Goal: Transaction & Acquisition: Purchase product/service

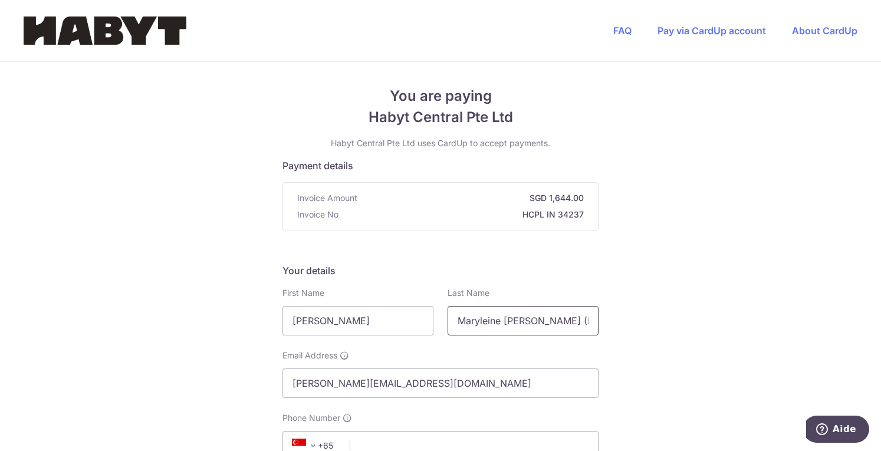
click at [502, 324] on input "Maryleine [PERSON_NAME] (Rently) - SG_SIN_LG-10_04-02_04" at bounding box center [522, 320] width 151 height 29
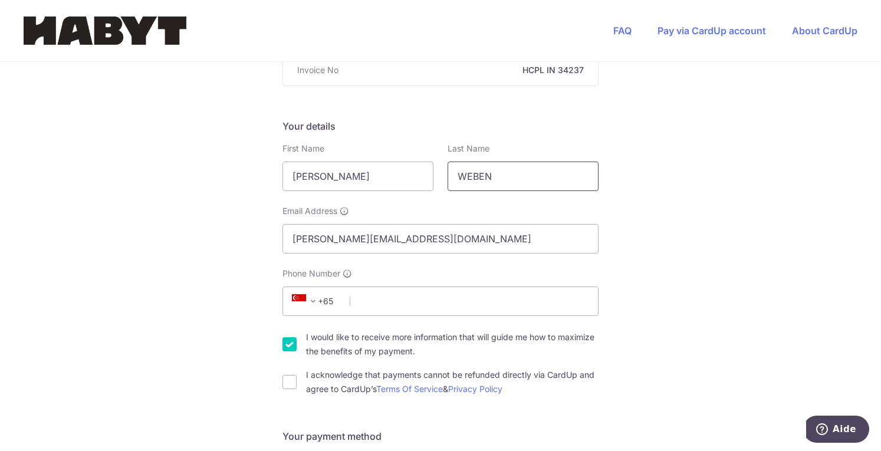
scroll to position [147, 0]
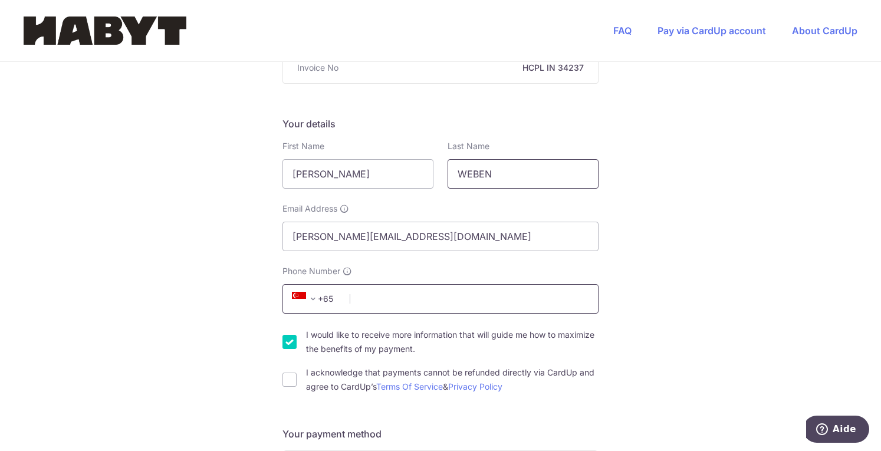
type input "WEBEN"
click at [436, 308] on input "Phone Number" at bounding box center [440, 298] width 316 height 29
click at [301, 302] on icon at bounding box center [299, 299] width 14 height 14
click at [323, 294] on span "+65" at bounding box center [314, 299] width 53 height 14
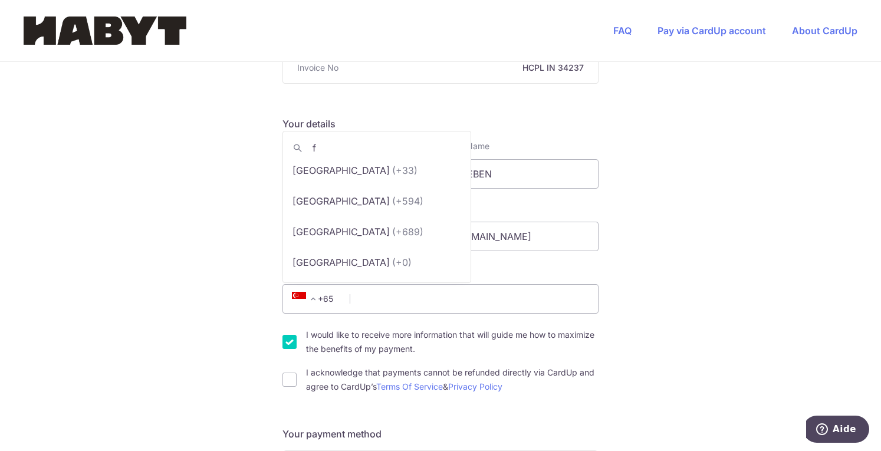
scroll to position [0, 0]
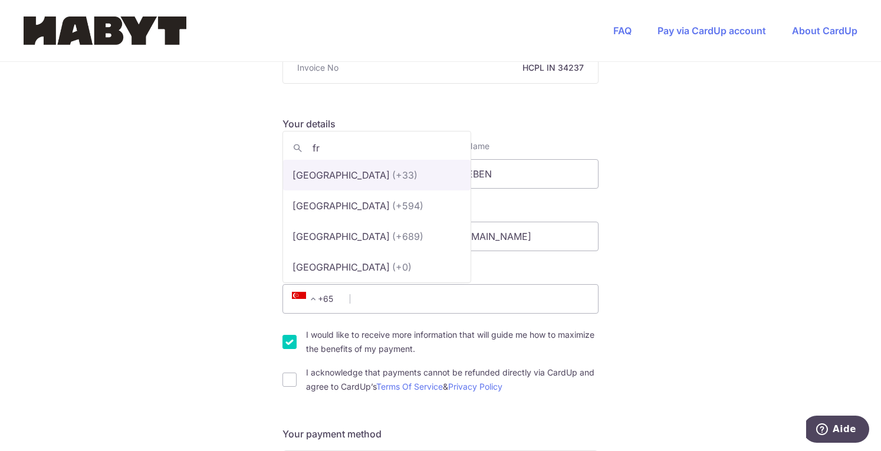
type input "fr"
select select "75"
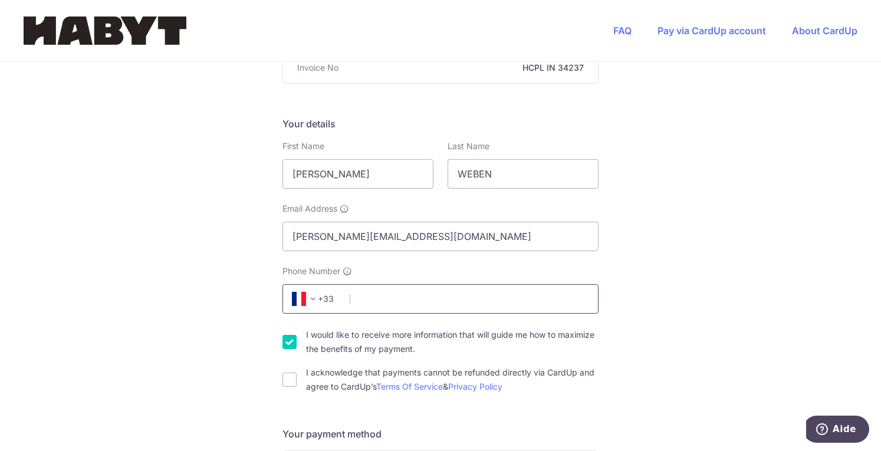
click at [401, 302] on input "Phone Number" at bounding box center [440, 298] width 316 height 29
type input "0782430915"
type input "78170"
type input "[STREET_ADDRESS]"
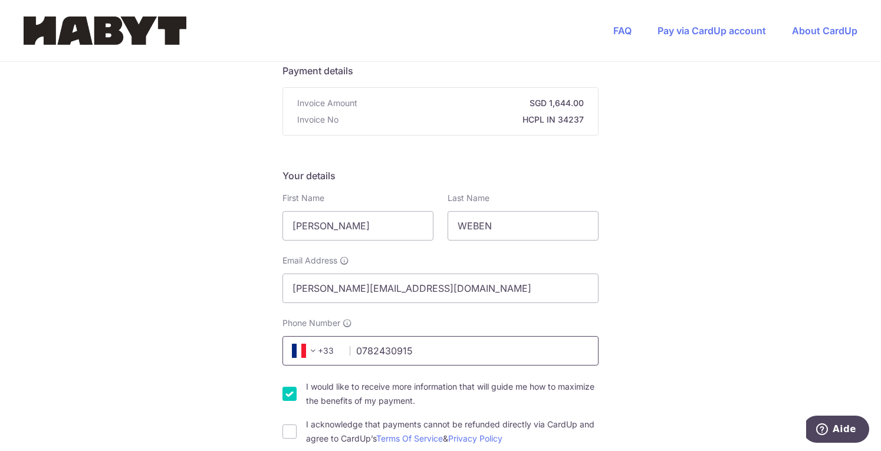
scroll to position [94, 0]
click at [439, 360] on input "0782430915" at bounding box center [440, 351] width 316 height 29
type input "0782430915"
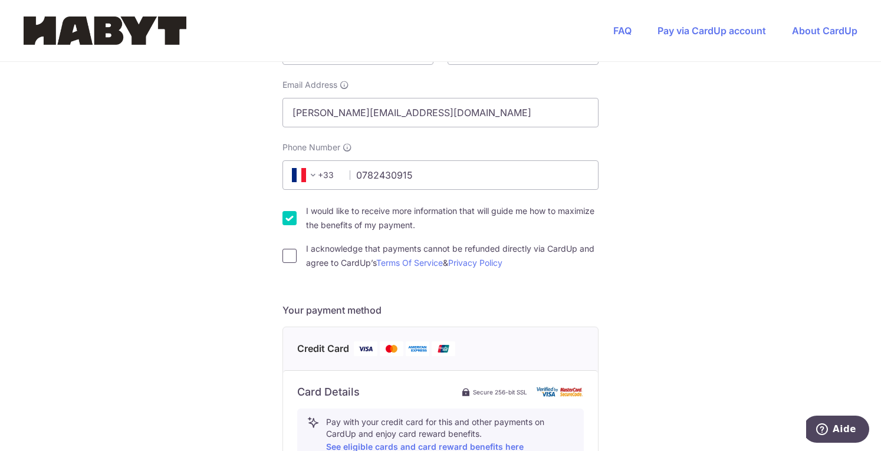
click at [282, 258] on input "I acknowledge that payments cannot be refunded directly via CardUp and agree to…" at bounding box center [289, 256] width 14 height 14
checkbox input "true"
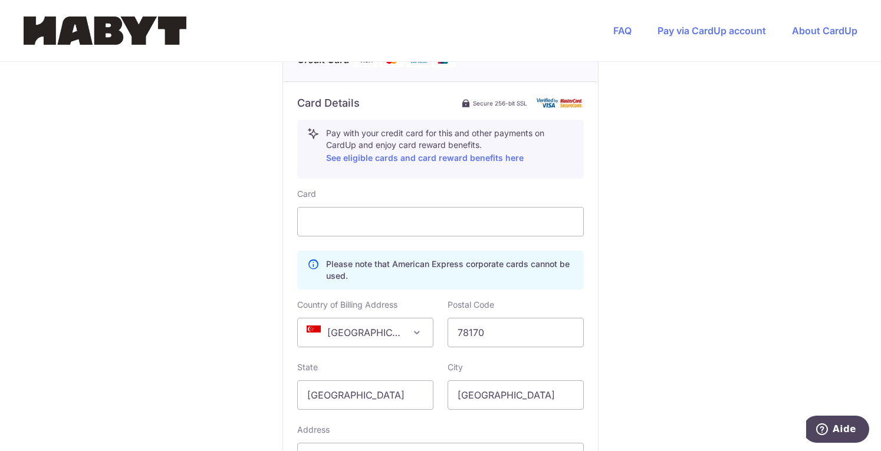
scroll to position [566, 0]
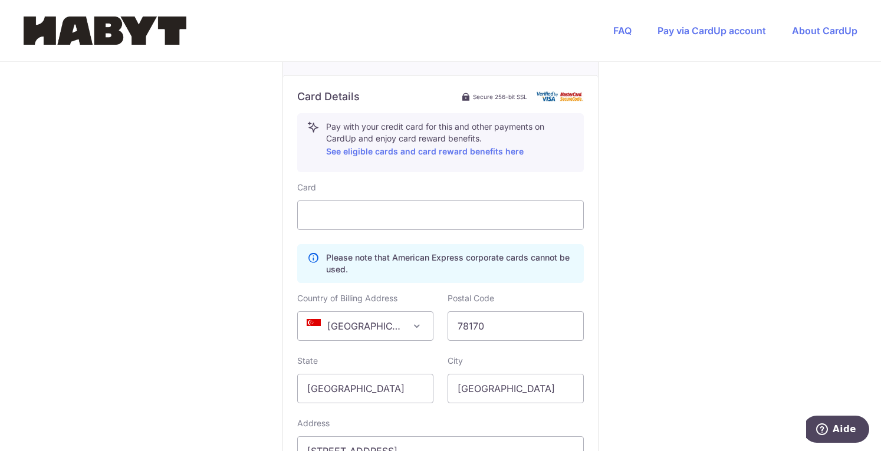
click at [406, 328] on span "[GEOGRAPHIC_DATA]" at bounding box center [365, 326] width 135 height 28
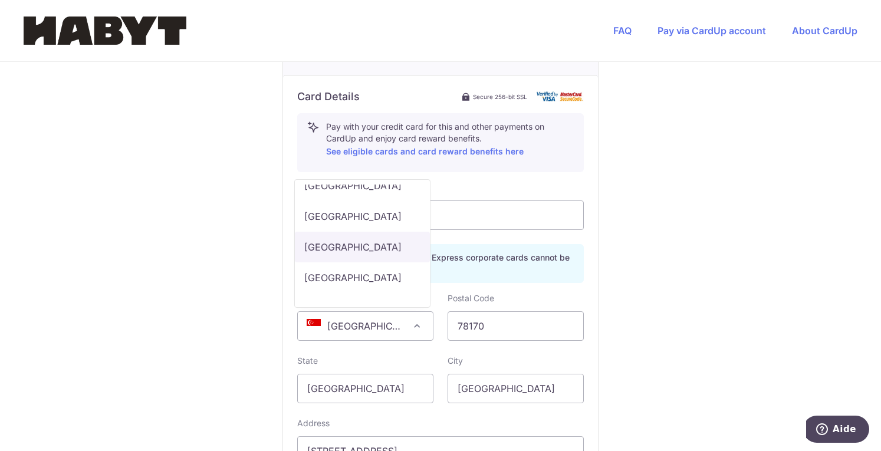
scroll to position [2319, 0]
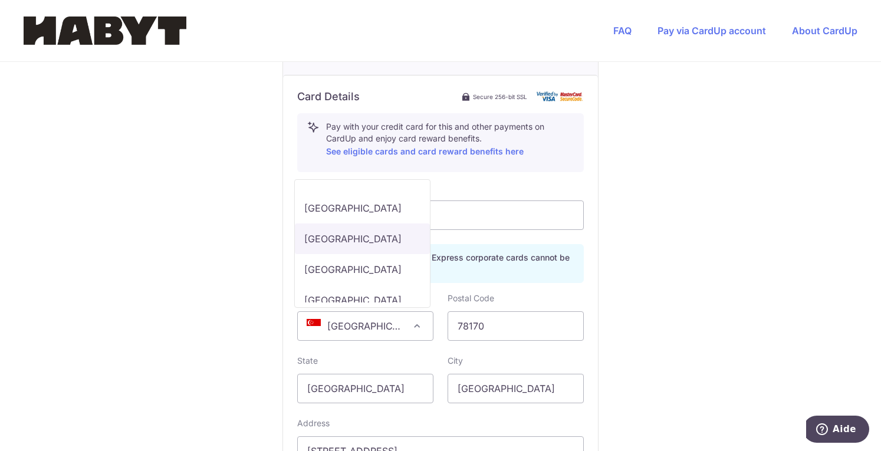
select select "FR"
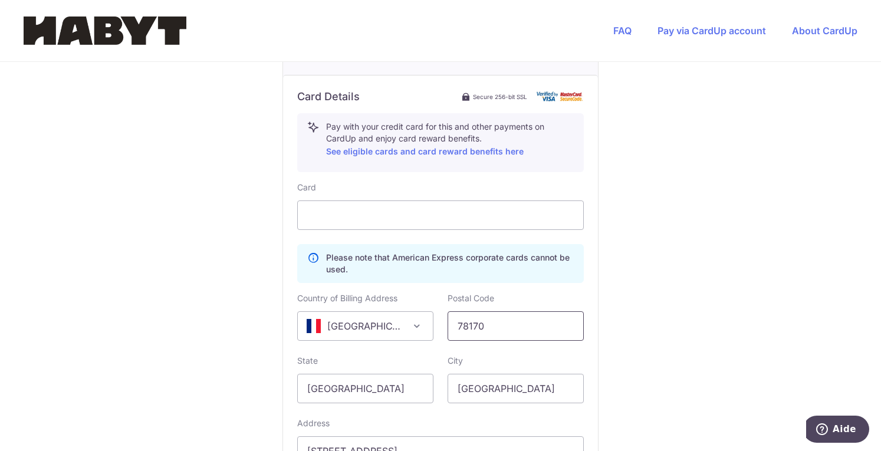
click at [524, 328] on input "78170" at bounding box center [515, 325] width 136 height 29
type input "78170"
drag, startPoint x: 371, startPoint y: 389, endPoint x: 92, endPoint y: 400, distance: 279.7
click at [92, 400] on div "You are paying Habyt Central Pte Ltd Habyt Central Pte Ltd uses CardUp to accep…" at bounding box center [440, 67] width 881 height 1143
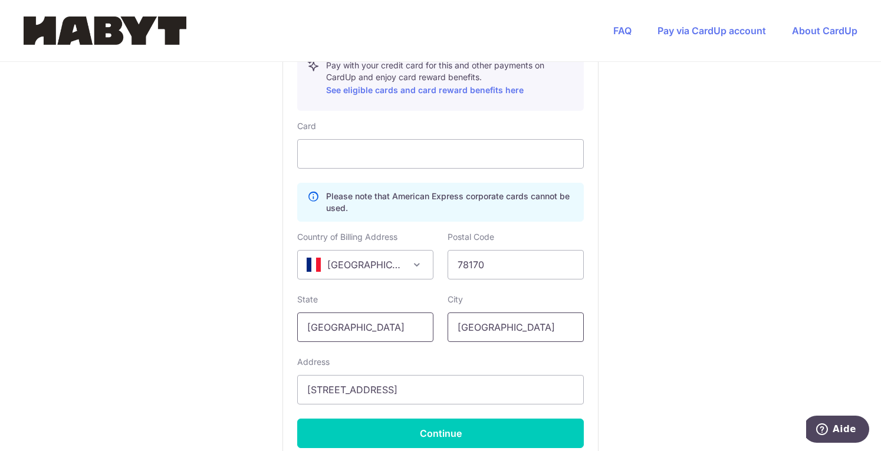
scroll to position [628, 0]
type input "[GEOGRAPHIC_DATA]"
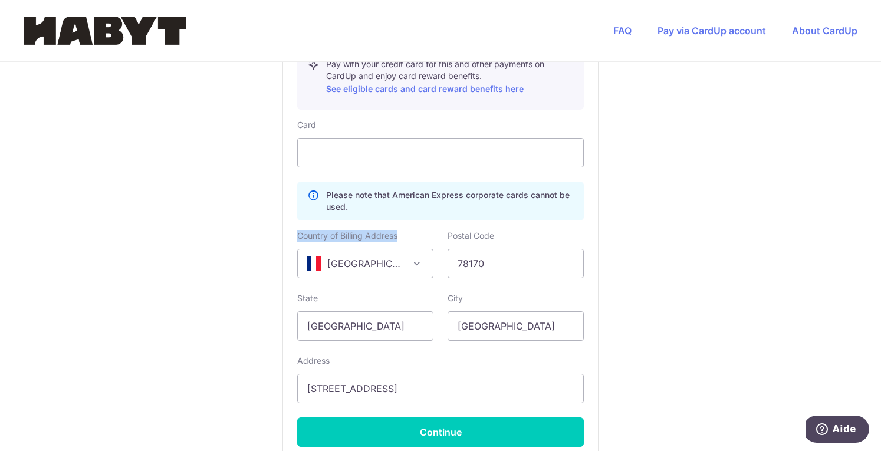
drag, startPoint x: 400, startPoint y: 234, endPoint x: 289, endPoint y: 236, distance: 110.8
click at [290, 236] on div "Country of Billing Address [GEOGRAPHIC_DATA] [GEOGRAPHIC_DATA] [GEOGRAPHIC_DATA…" at bounding box center [365, 254] width 150 height 48
copy label "Country of Billing Address"
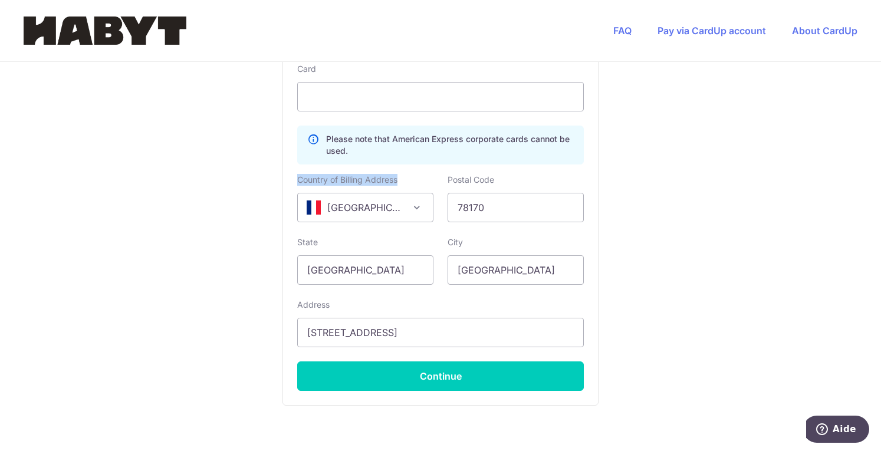
scroll to position [687, 0]
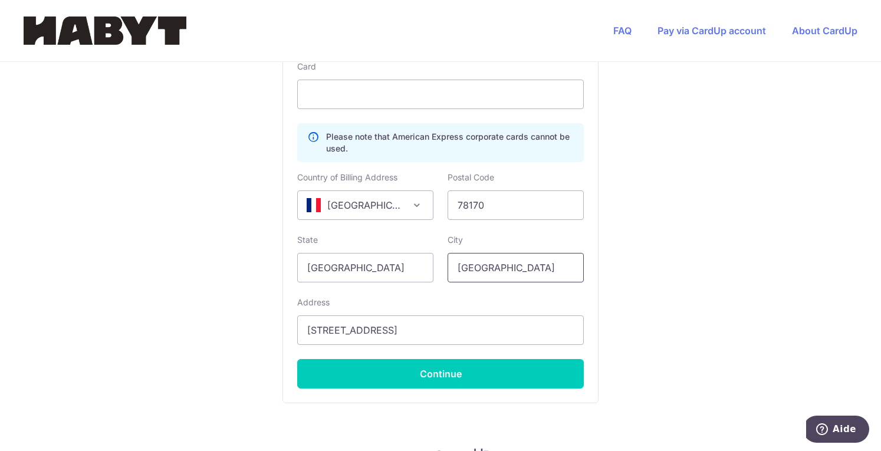
drag, startPoint x: 523, startPoint y: 261, endPoint x: 396, endPoint y: 284, distance: 128.8
click at [396, 284] on div "Card Please note that American Express corporate cards cannot be used. Country …" at bounding box center [440, 225] width 287 height 328
type input "La Celle Saint Cloud"
click at [424, 328] on input "[STREET_ADDRESS]" at bounding box center [440, 329] width 287 height 29
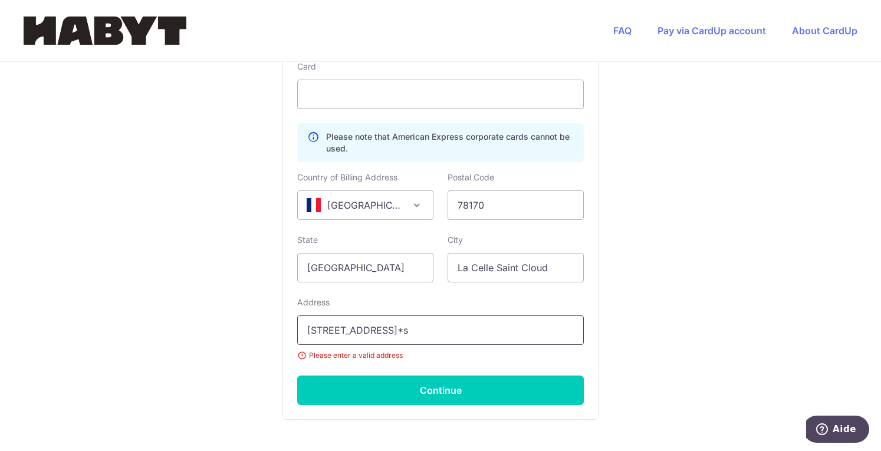
click at [334, 330] on input "[STREET_ADDRESS]*s" at bounding box center [440, 329] width 287 height 29
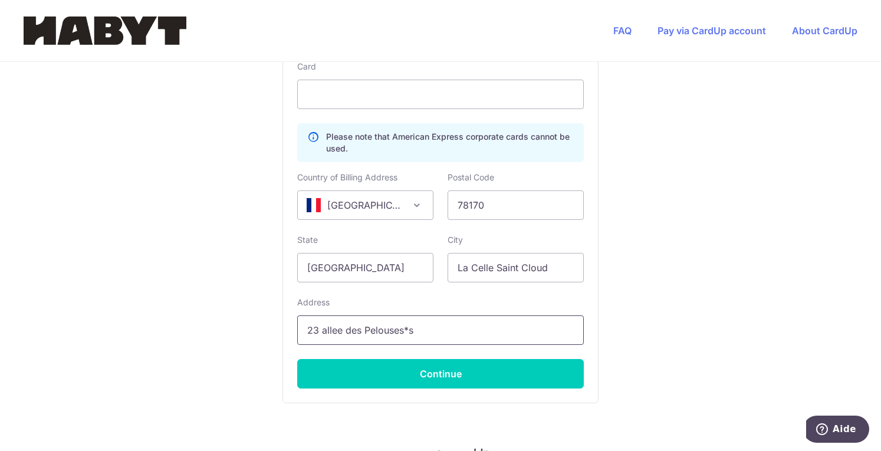
click at [406, 330] on input "23 allee des Pelouses*s" at bounding box center [440, 329] width 287 height 29
type input "23 allee des Pelouses"
click at [590, 302] on div "Card Details Secure 256-bit SSL Pay with your credit card for this and other pa…" at bounding box center [440, 178] width 315 height 449
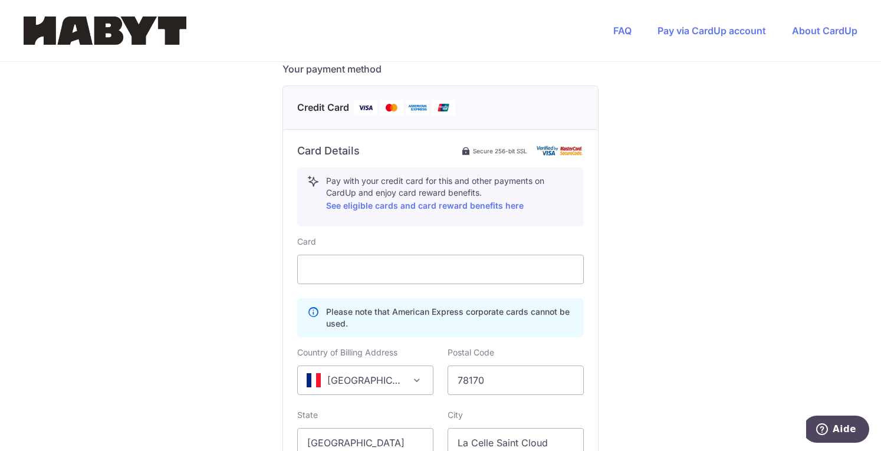
scroll to position [512, 0]
click at [694, 241] on div "You are paying Habyt Central Pte Ltd Habyt Central Pte Ltd uses CardUp to accep…" at bounding box center [440, 121] width 881 height 1143
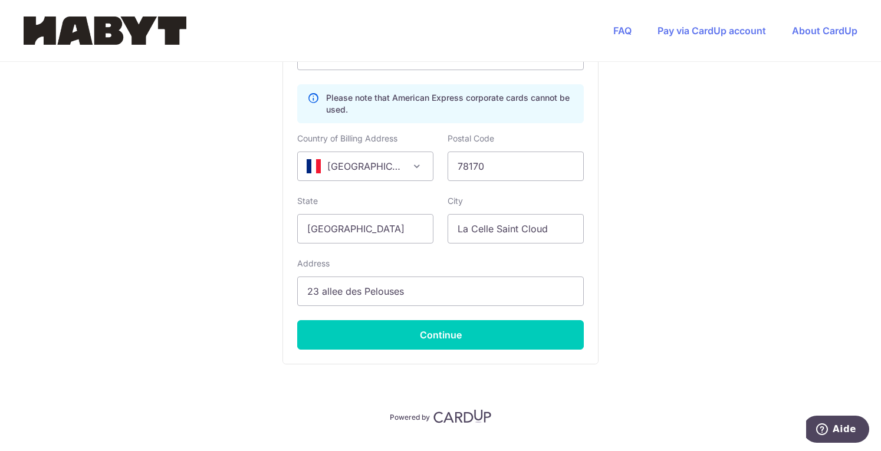
scroll to position [751, 0]
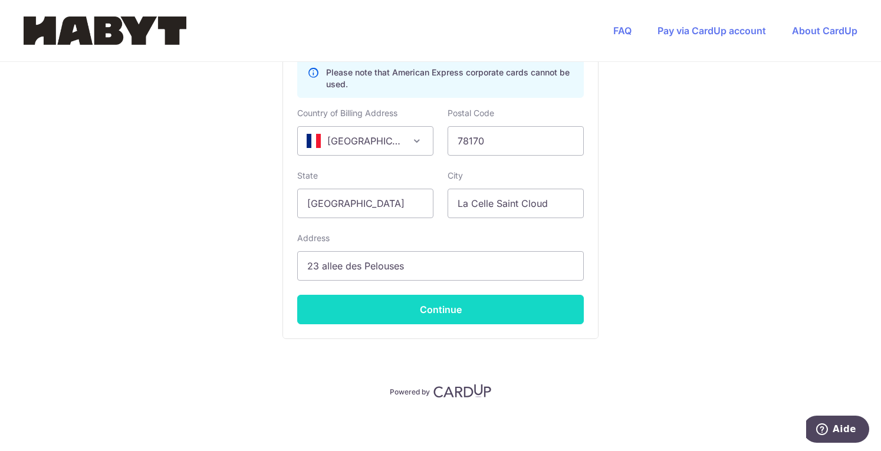
click at [406, 312] on button "Continue" at bounding box center [440, 309] width 287 height 29
type input "**** 0876"
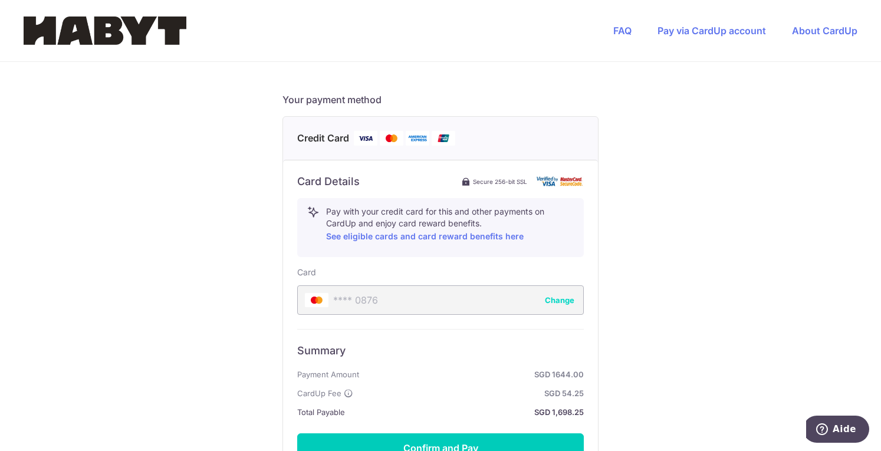
scroll to position [597, 0]
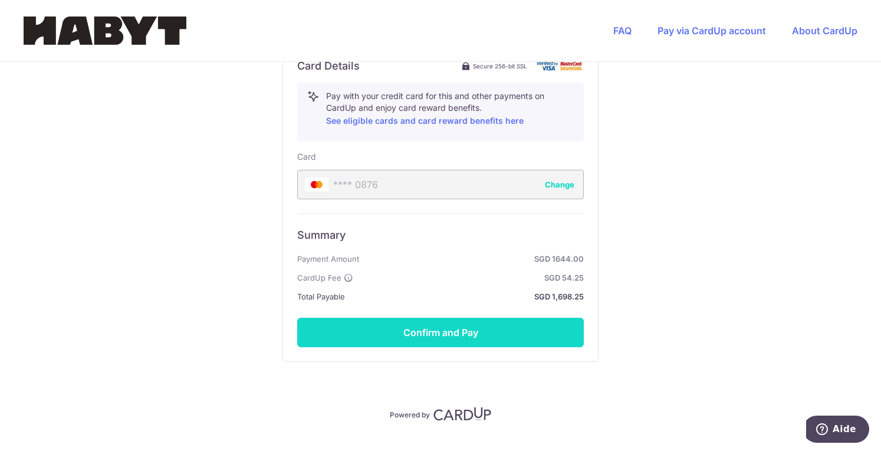
click at [457, 329] on button "Confirm and Pay" at bounding box center [440, 332] width 287 height 29
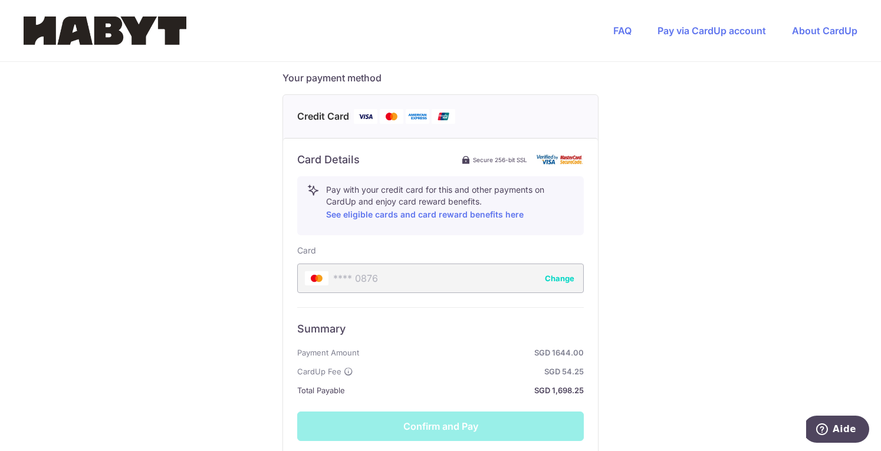
scroll to position [619, 0]
